Goal: Check status: Check status

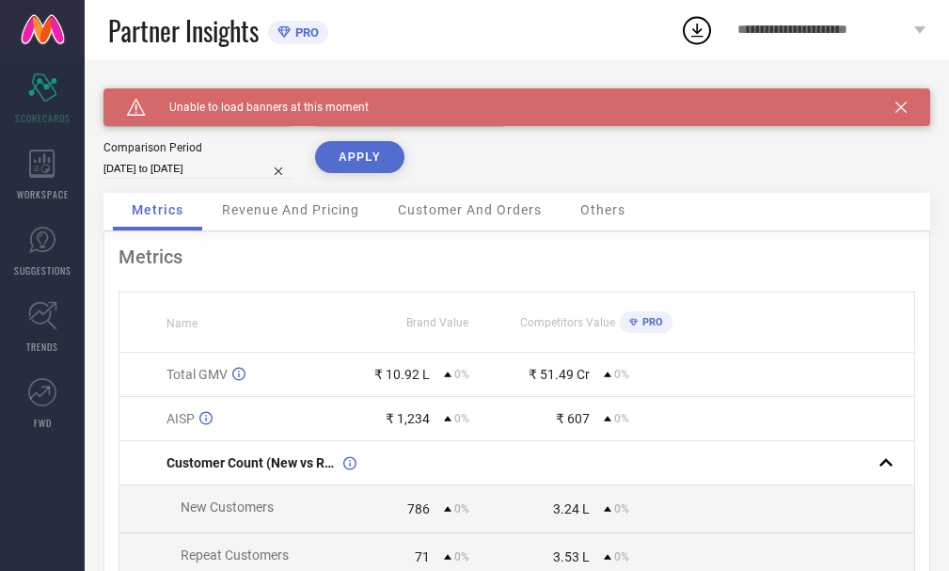
click at [927, 102] on div "Caution Created with Sketch. Unable to load banners at this moment" at bounding box center [516, 107] width 826 height 38
click at [906, 107] on icon at bounding box center [900, 107] width 11 height 11
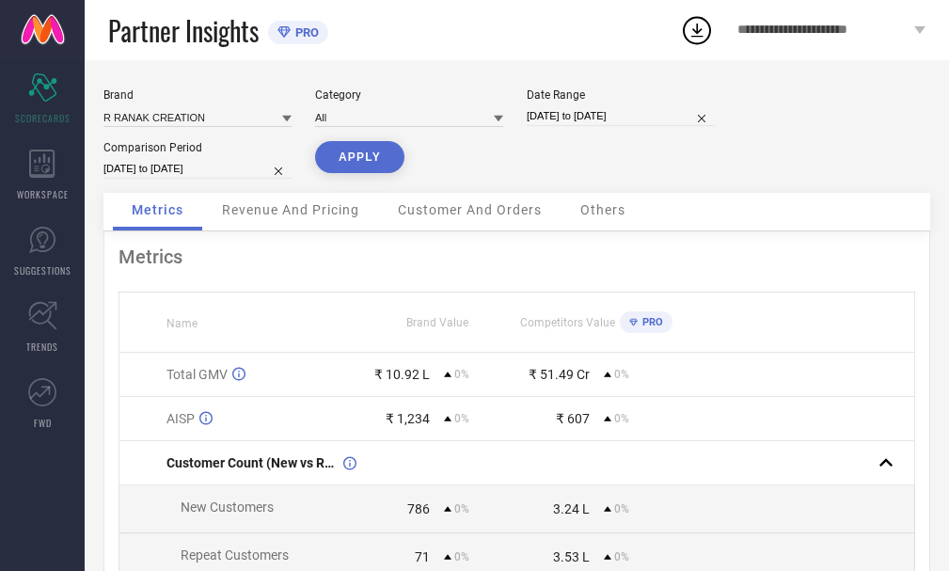
click at [608, 119] on input "[DATE] to [DATE]" at bounding box center [620, 116] width 188 height 20
select select "7"
select select "2025"
select select "8"
select select "2025"
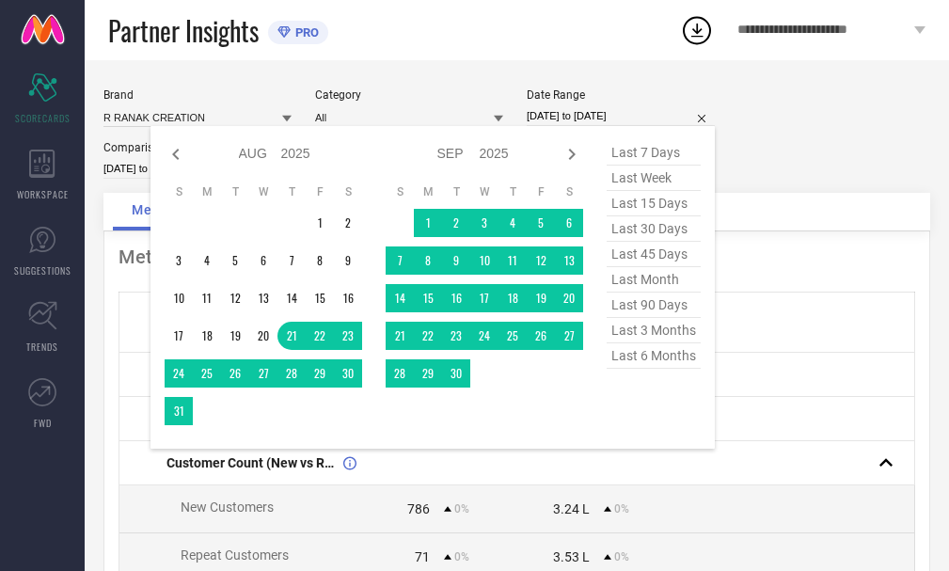
click at [643, 256] on span "last 45 days" at bounding box center [653, 254] width 94 height 25
type input "[DATE] to [DATE]"
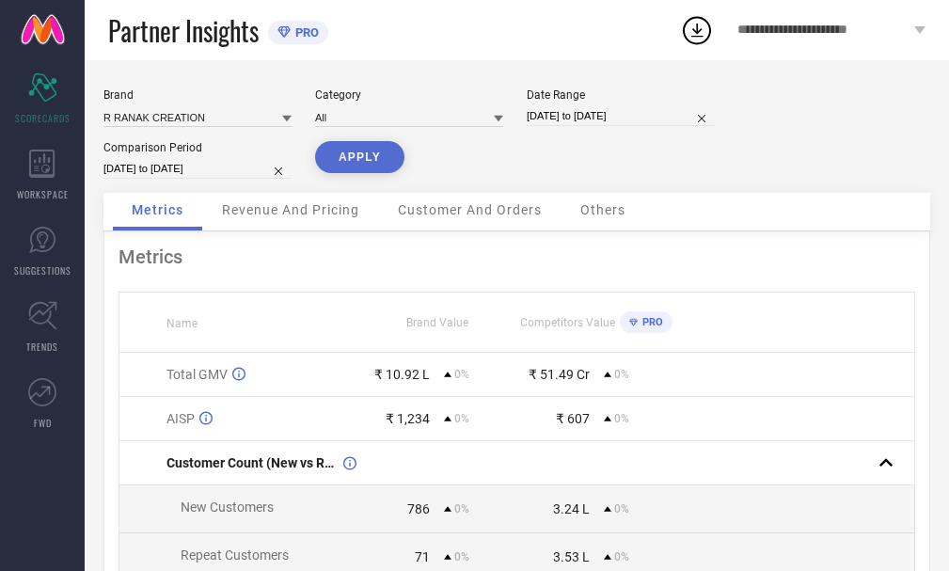
click at [215, 170] on input "[DATE] to [DATE]" at bounding box center [197, 169] width 188 height 20
select select "7"
select select "2025"
select select "8"
select select "2025"
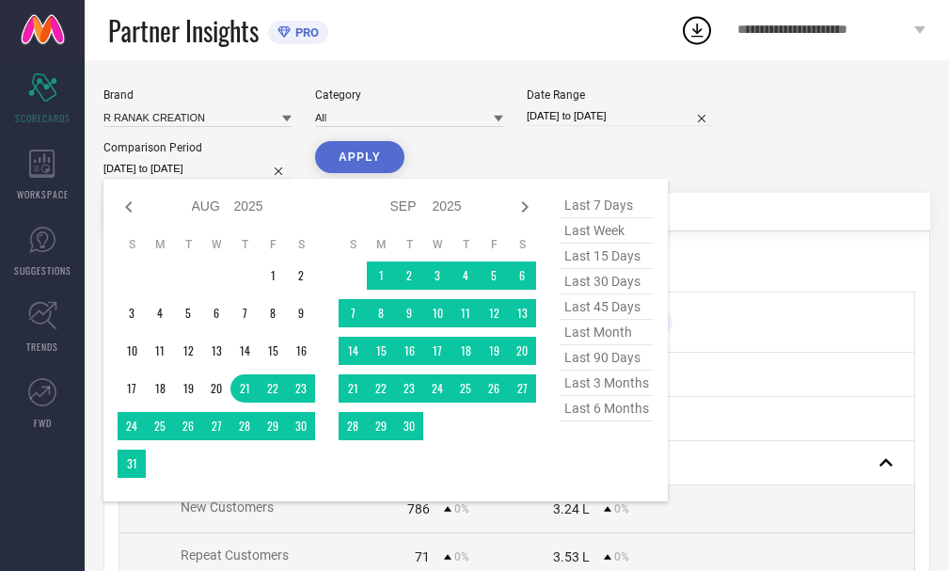
drag, startPoint x: 602, startPoint y: 308, endPoint x: 578, endPoint y: 293, distance: 27.9
click at [599, 307] on span "last 45 days" at bounding box center [606, 306] width 94 height 25
type input "[DATE] to [DATE]"
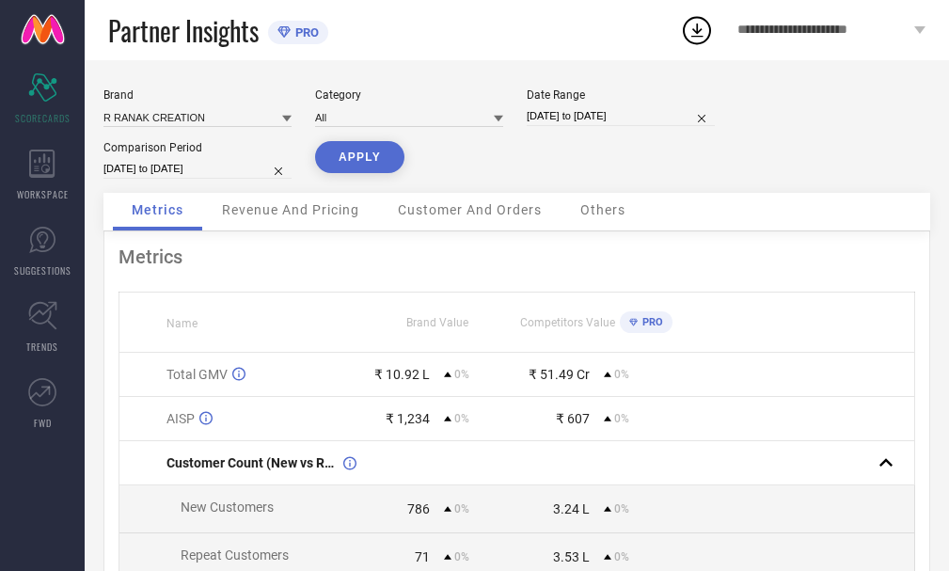
click at [355, 156] on button "APPLY" at bounding box center [359, 157] width 89 height 32
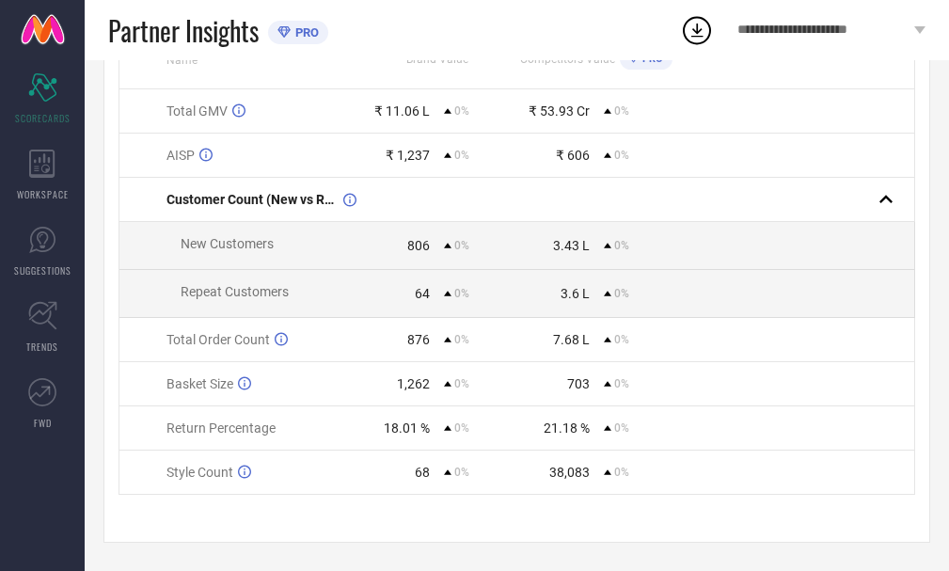
scroll to position [179, 0]
